Goal: Ask a question

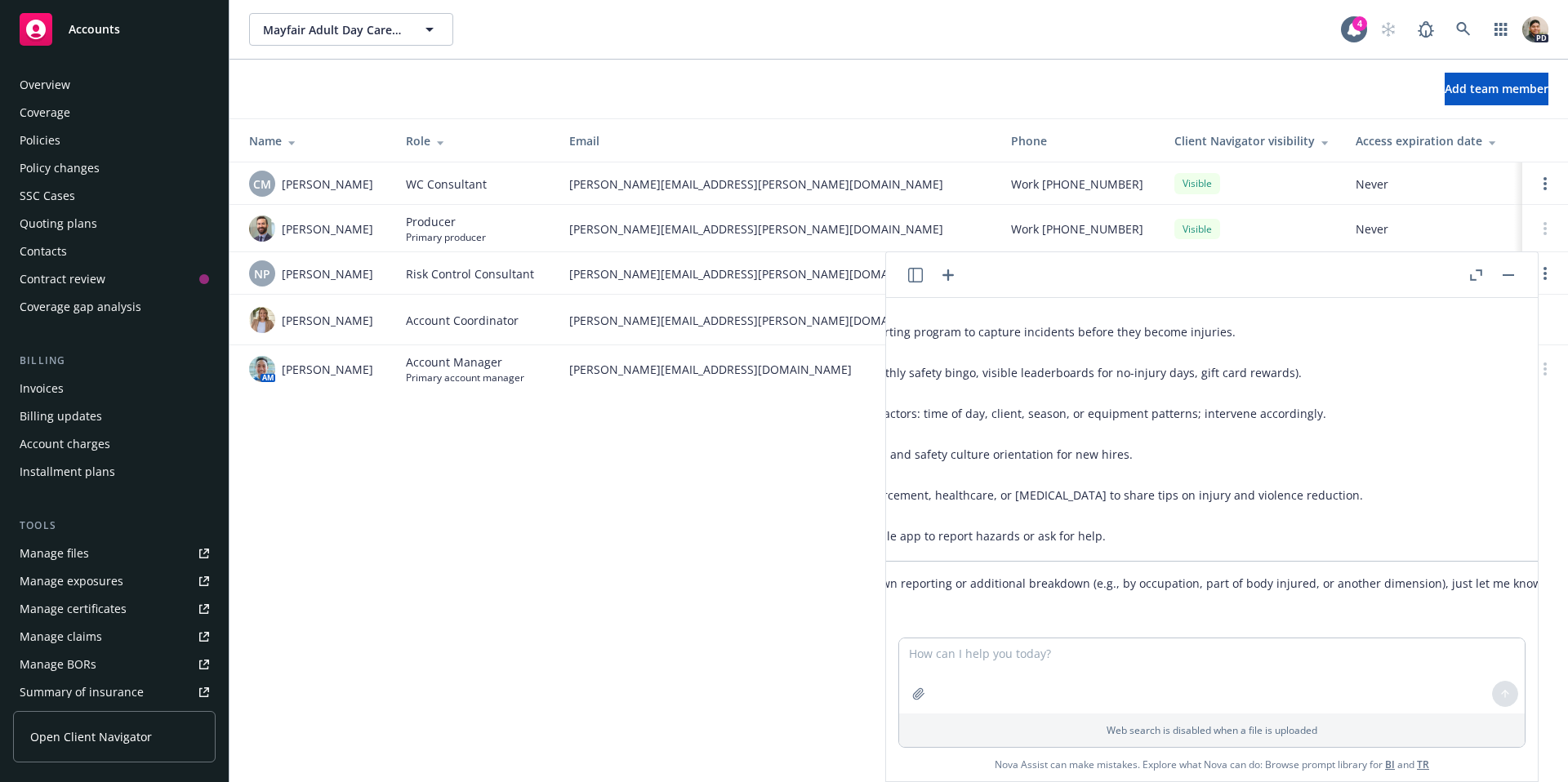
scroll to position [2550, 264]
click at [948, 651] on textarea at bounding box center [1212, 676] width 626 height 76
drag, startPoint x: 988, startPoint y: 653, endPoint x: 1008, endPoint y: 669, distance: 25.6
click at [988, 653] on textarea "can you please break this down further by occupation, part of body injured, and…" at bounding box center [1212, 675] width 626 height 77
drag, startPoint x: 1104, startPoint y: 652, endPoint x: 1017, endPoint y: 656, distance: 87.1
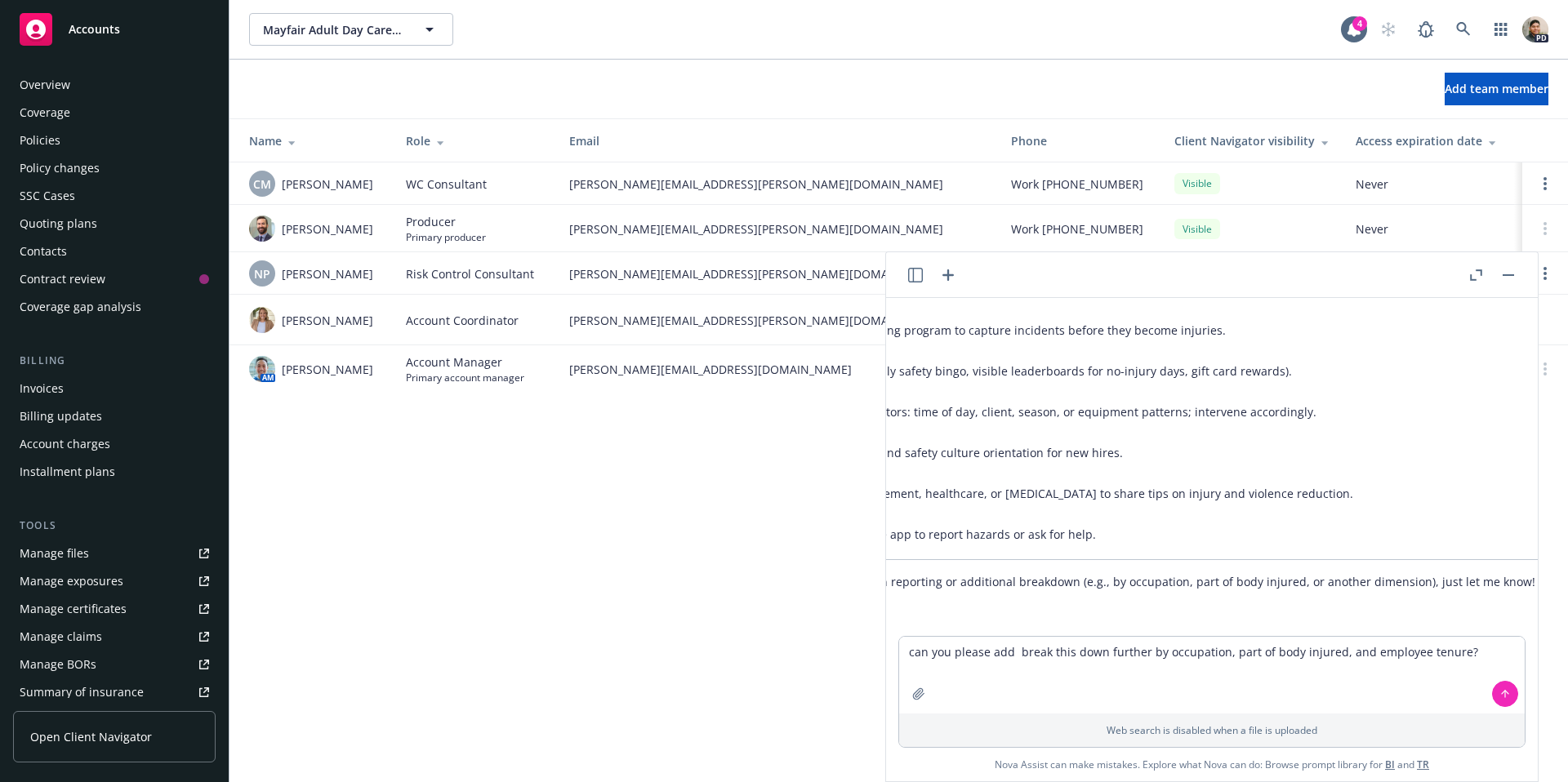
click at [1017, 656] on textarea "can you please add break this down further by occupation, part of body injured,…" at bounding box center [1212, 675] width 626 height 77
drag, startPoint x: 1057, startPoint y: 654, endPoint x: 1067, endPoint y: 681, distance: 28.8
click at [1057, 654] on textarea "can you please add further by occupation, part of body injured, and employee te…" at bounding box center [1212, 675] width 626 height 77
type textarea "can you please add further info by occupation, part of body injured, and employ…"
click at [1507, 695] on icon at bounding box center [1505, 695] width 12 height 12
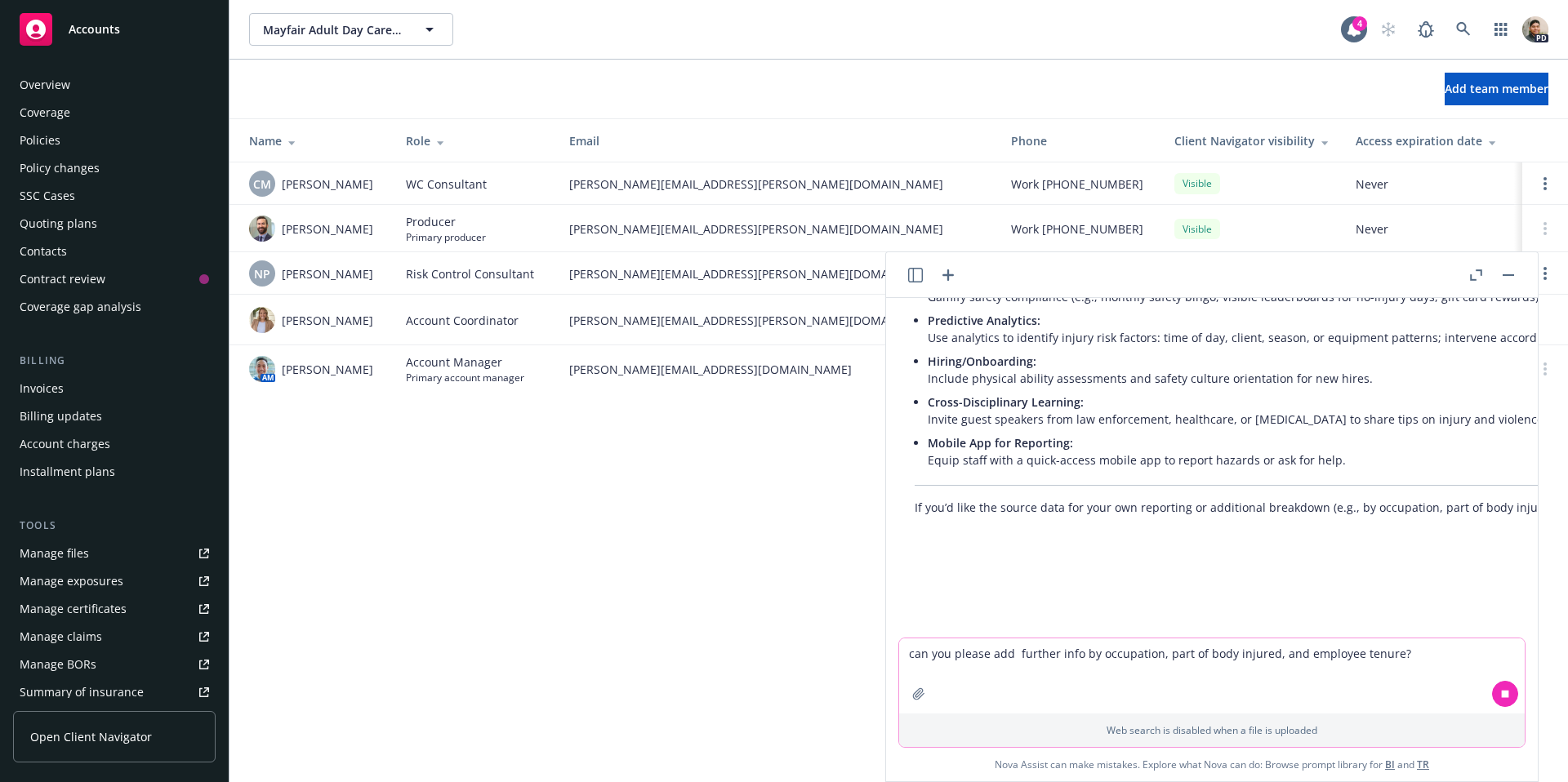
scroll to position [2627, 13]
